Goal: Obtain resource: Download file/media

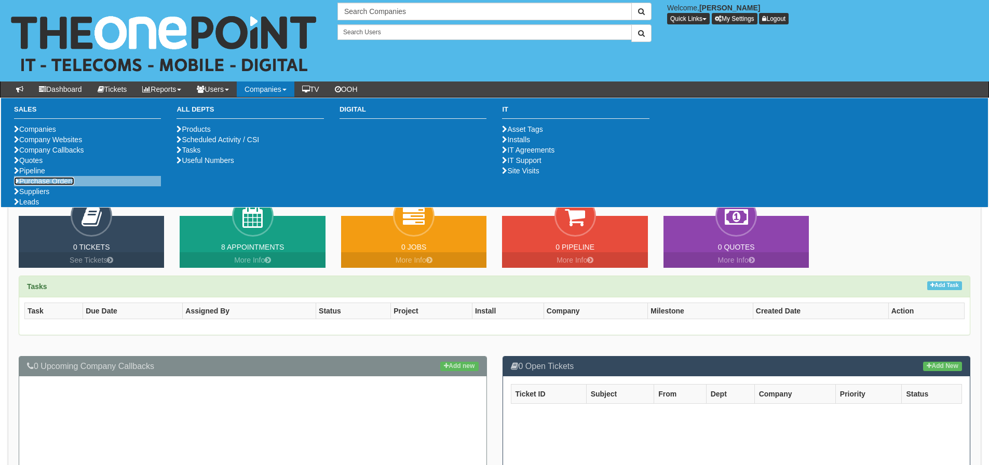
click at [46, 185] on link "Purchase Orders" at bounding box center [44, 181] width 60 height 8
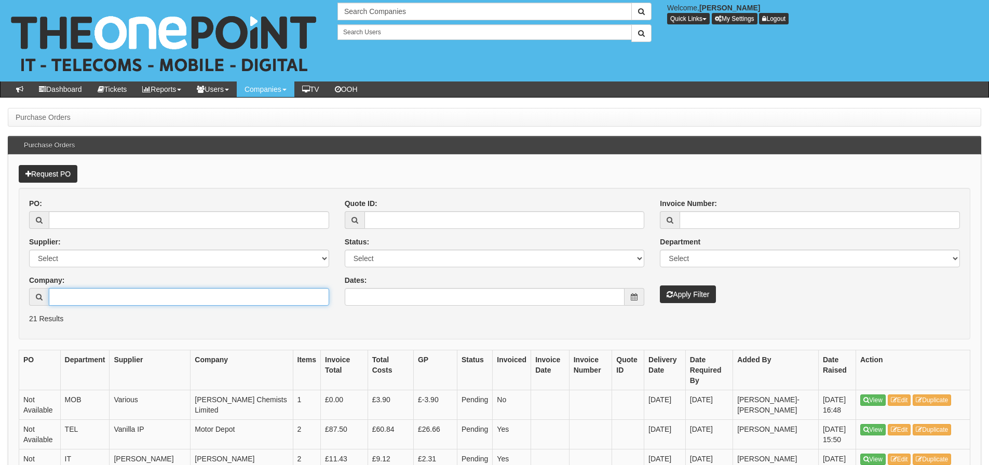
click at [64, 301] on input "Company:" at bounding box center [189, 297] width 280 height 18
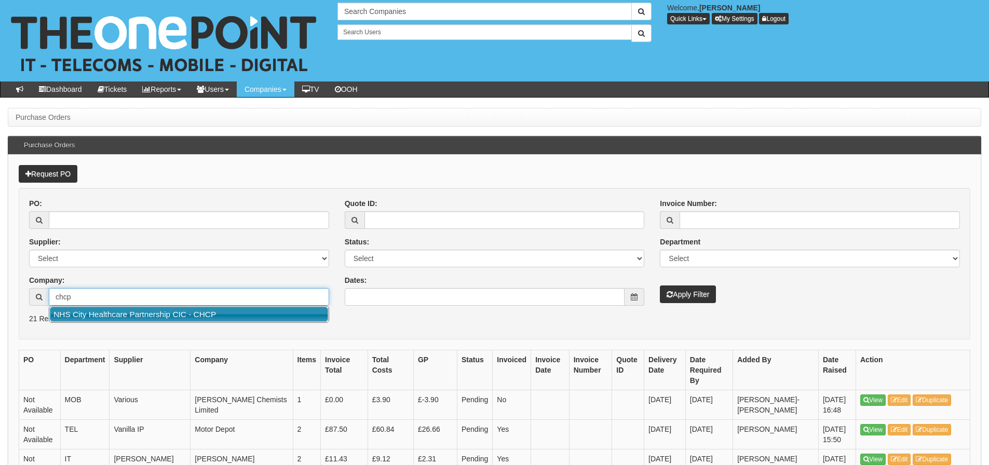
click at [100, 311] on link "NHS City Healthcare Partnership CIC - CHCP" at bounding box center [189, 314] width 278 height 15
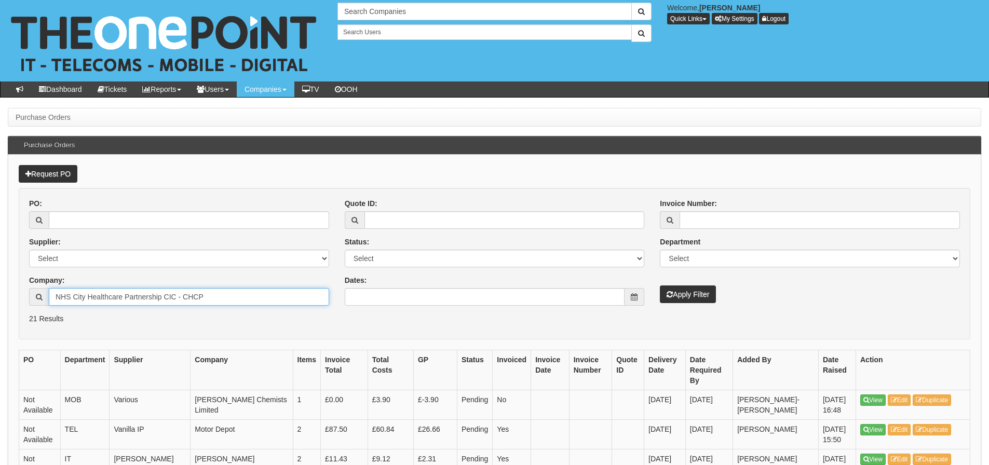
type input "NHS City Healthcare Partnership CIC - CHCP"
click at [707, 296] on button "Apply Filter" at bounding box center [688, 295] width 56 height 18
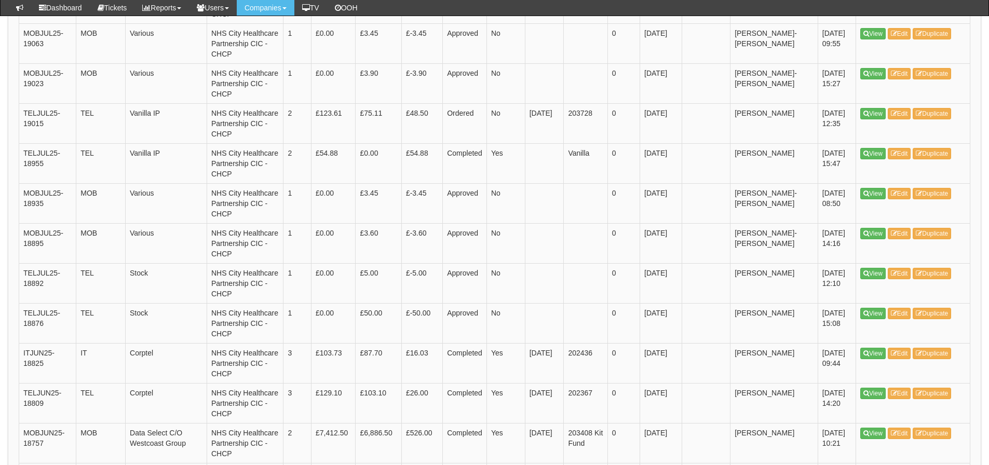
scroll to position [1402, 0]
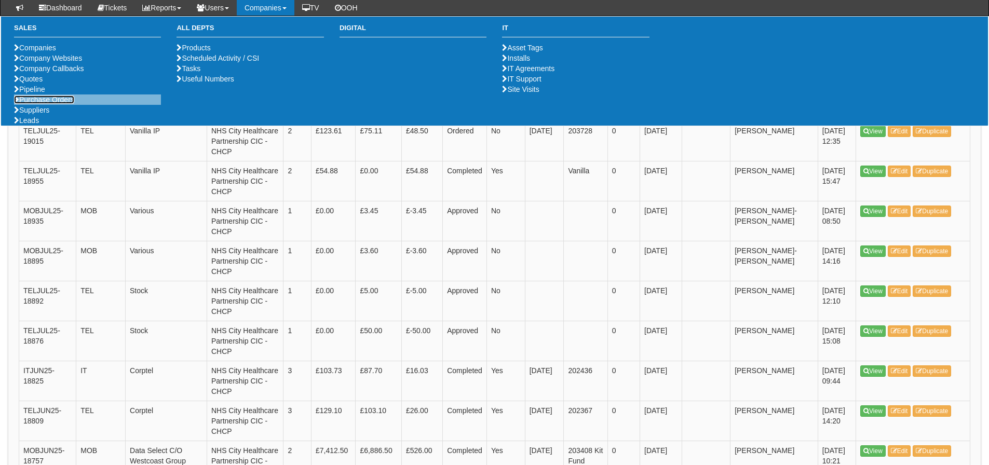
click at [59, 104] on link "Purchase Orders" at bounding box center [44, 100] width 60 height 8
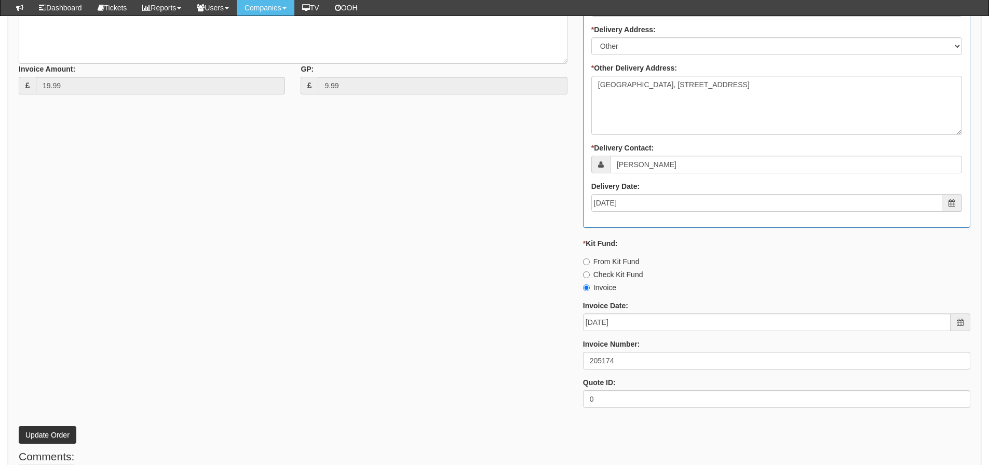
scroll to position [519, 0]
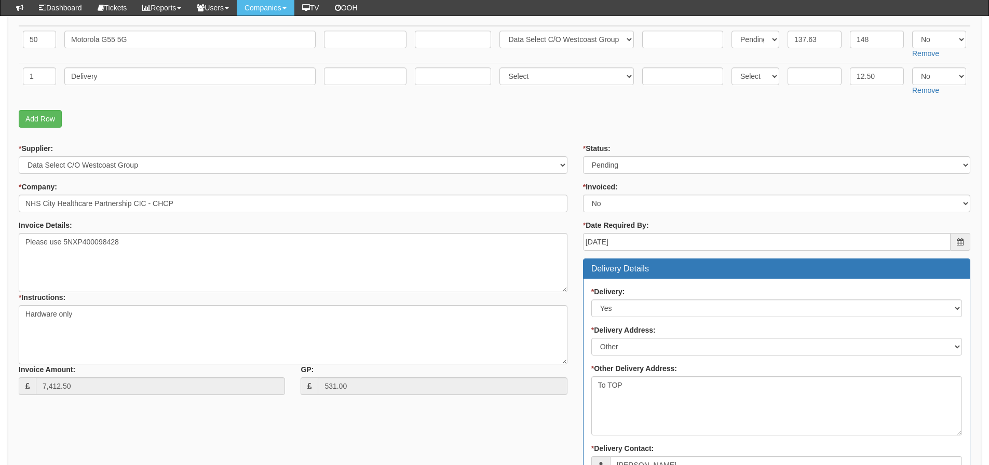
scroll to position [110, 0]
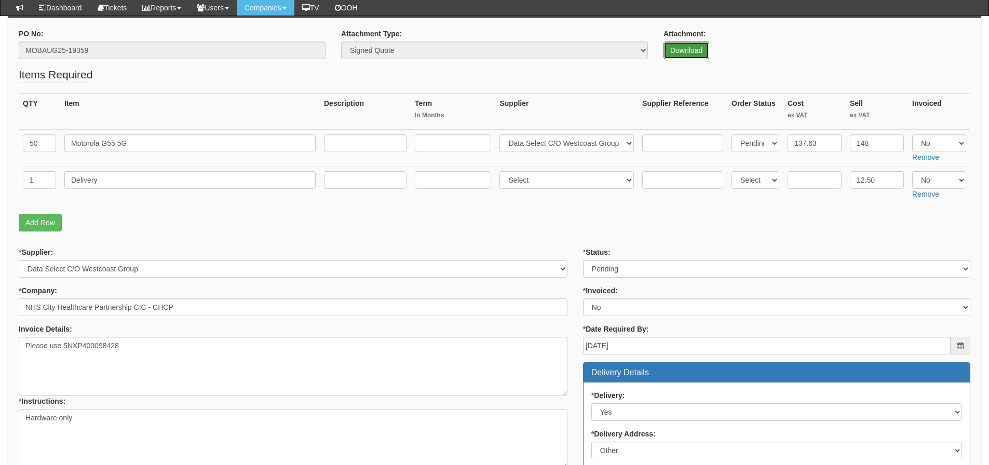
click at [698, 46] on link "Download" at bounding box center [687, 51] width 46 height 18
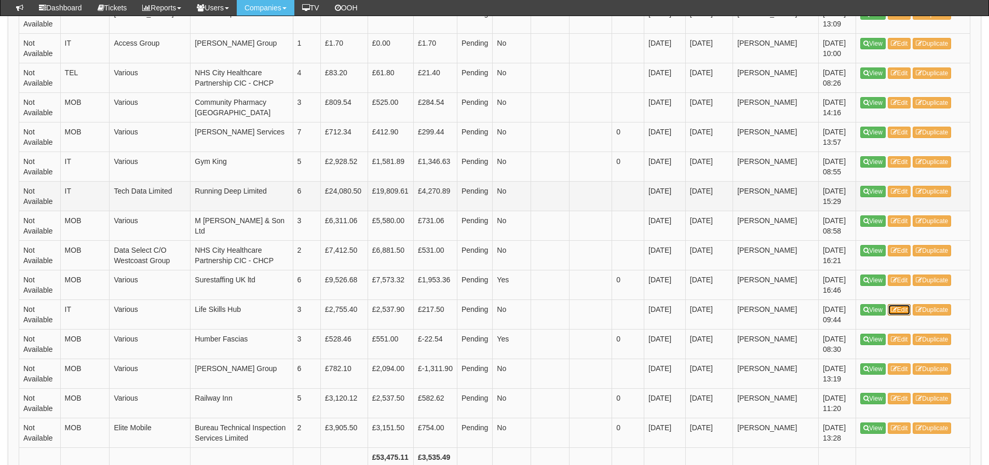
scroll to position [519, 0]
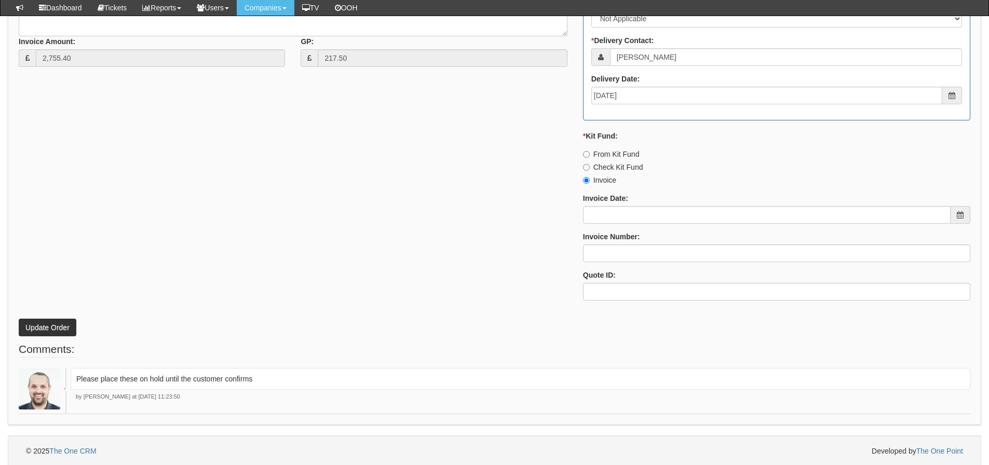
scroll to position [581, 0]
